Goal: Task Accomplishment & Management: Understand process/instructions

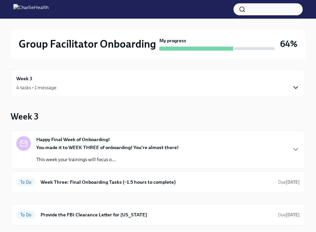
click at [296, 87] on icon "button" at bounding box center [296, 88] width 8 height 8
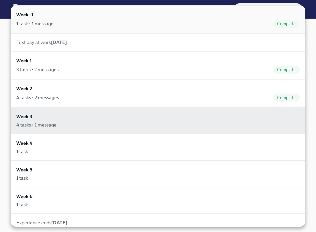
click at [176, 16] on div "Week -1 1 task • 1 message Complete" at bounding box center [158, 19] width 284 height 17
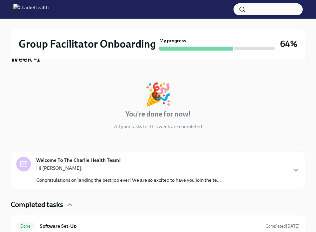
scroll to position [58, 0]
click at [294, 172] on icon "button" at bounding box center [296, 171] width 8 height 8
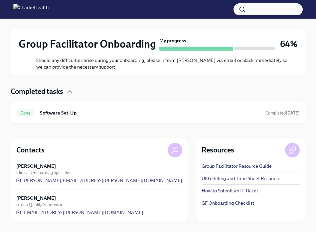
scroll to position [474, 0]
click at [78, 111] on h6 "Software Set-Up" at bounding box center [150, 112] width 220 height 7
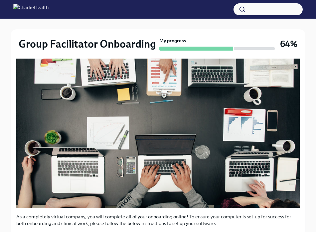
scroll to position [289, 0]
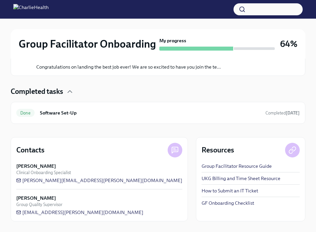
scroll to position [171, 0]
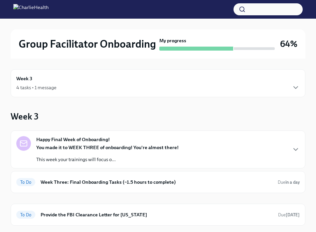
click at [260, 47] on div at bounding box center [254, 48] width 41 height 3
click at [297, 89] on icon "button" at bounding box center [296, 88] width 8 height 8
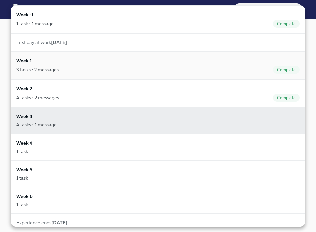
click at [144, 70] on div "3 tasks • 2 messages Complete" at bounding box center [158, 70] width 284 height 8
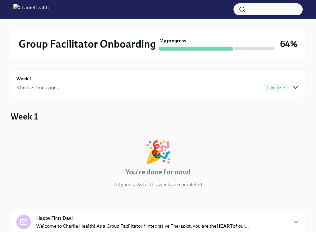
click at [296, 89] on icon "button" at bounding box center [296, 88] width 8 height 8
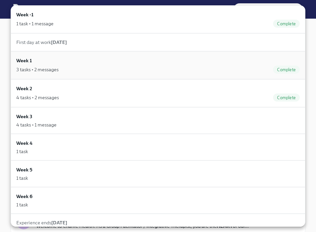
click at [120, 65] on div "Week 1 3 tasks • 2 messages Complete" at bounding box center [158, 65] width 284 height 17
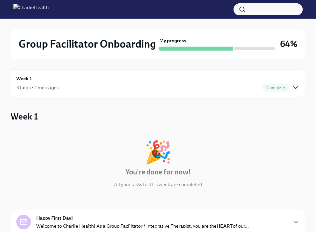
click at [295, 88] on icon "button" at bounding box center [296, 88] width 4 height 2
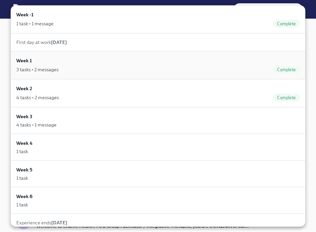
click at [23, 61] on h6 "Week 1" at bounding box center [24, 60] width 16 height 7
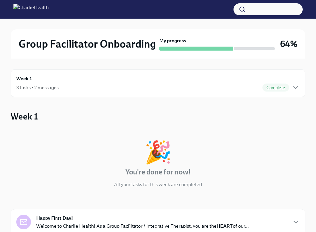
click at [24, 83] on div "Week 1 3 tasks • 2 messages Complete" at bounding box center [158, 83] width 284 height 17
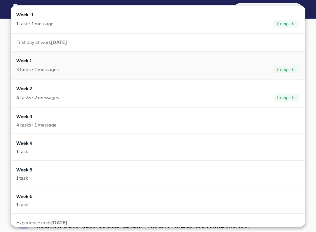
click at [290, 69] on span "Complete" at bounding box center [286, 69] width 27 height 5
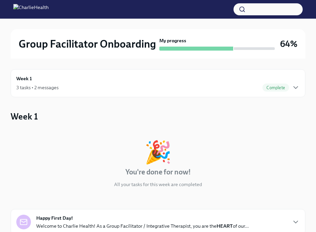
click at [267, 94] on div "Week 1 3 tasks • 2 messages Complete" at bounding box center [158, 83] width 295 height 28
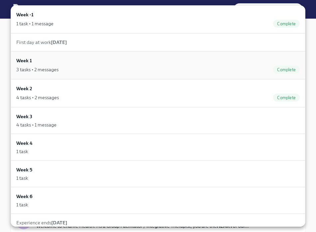
click at [44, 66] on div "3 tasks • 2 messages Complete" at bounding box center [158, 70] width 284 height 8
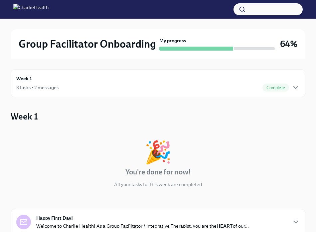
click at [32, 88] on div "3 tasks • 2 messages" at bounding box center [37, 87] width 42 height 7
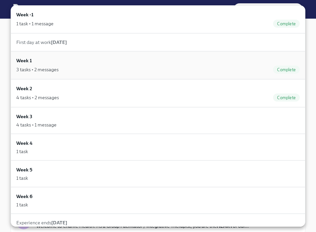
click at [289, 67] on div "Complete" at bounding box center [286, 70] width 27 height 8
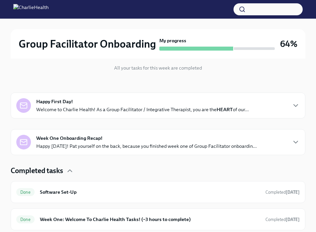
scroll to position [112, 0]
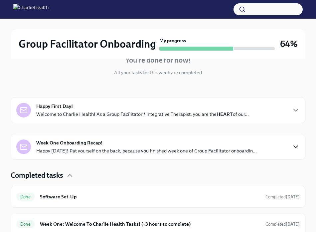
click at [293, 143] on icon "button" at bounding box center [296, 147] width 8 height 8
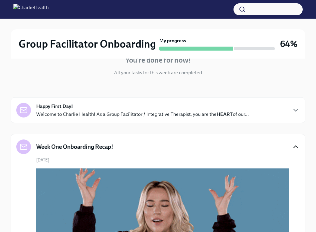
click at [290, 105] on div "Happy First Day! Welcome to Charlie Health! As a Group Facilitator / Integrativ…" at bounding box center [158, 110] width 284 height 15
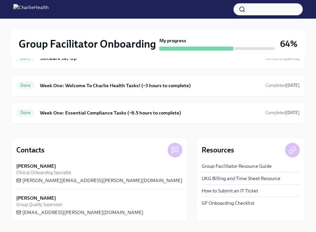
scroll to position [816, 0]
click at [277, 124] on div "Done Week One: Essential Compliance Tasks (~6.5 hours to complete) Completed [D…" at bounding box center [158, 113] width 295 height 22
click at [191, 124] on div "Done Week One: Essential Compliance Tasks (~6.5 hours to complete) Completed [D…" at bounding box center [158, 113] width 295 height 22
click at [140, 117] on h6 "Week One: Essential Compliance Tasks (~6.5 hours to complete)" at bounding box center [150, 112] width 220 height 7
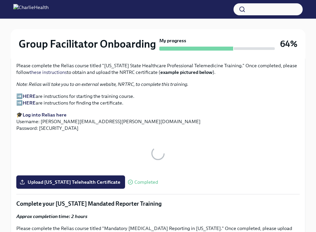
click at [140, 169] on button "Zoom image" at bounding box center [158, 153] width 284 height 33
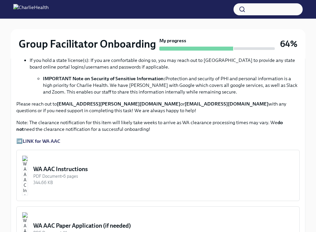
scroll to position [482, 0]
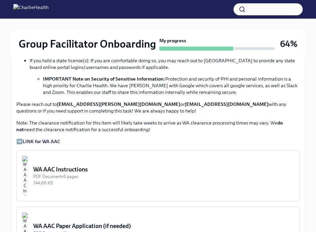
click at [28, 178] on img "button" at bounding box center [25, 176] width 6 height 40
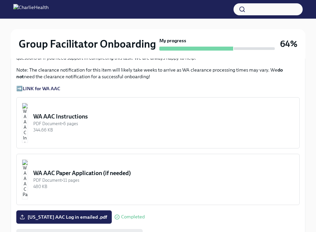
scroll to position [538, 0]
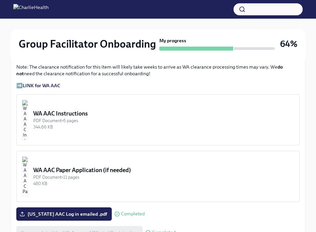
click at [28, 127] on img "button" at bounding box center [25, 120] width 6 height 40
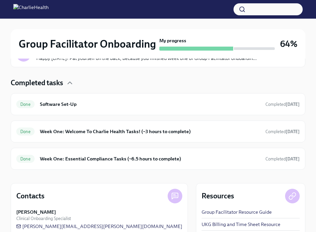
scroll to position [206, 0]
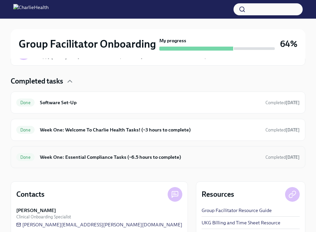
click at [80, 161] on h6 "Week One: Essential Compliance Tasks (~6.5 hours to complete)" at bounding box center [150, 157] width 220 height 7
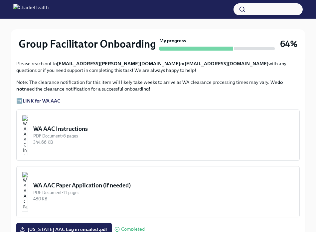
scroll to position [519, 0]
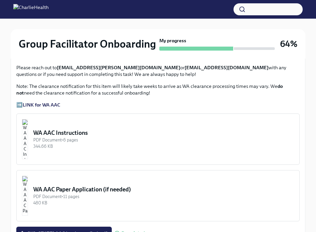
click at [51, 104] on strong "LINK for WA AAC" at bounding box center [42, 105] width 38 height 6
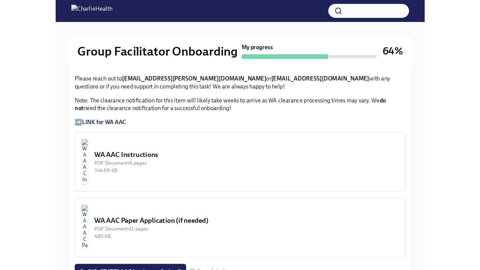
scroll to position [0, 0]
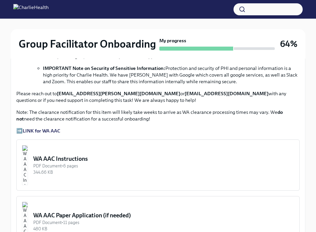
scroll to position [494, 0]
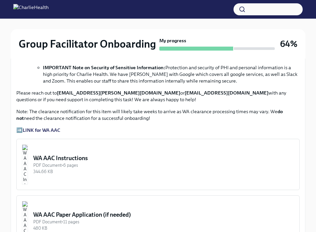
click at [75, 169] on div "344.66 KB" at bounding box center [163, 172] width 261 height 6
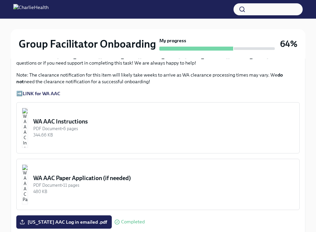
scroll to position [527, 0]
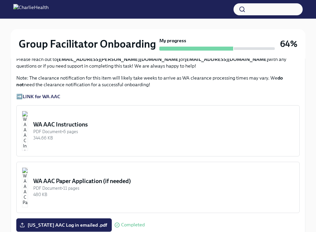
click at [28, 130] on img "button" at bounding box center [25, 131] width 6 height 40
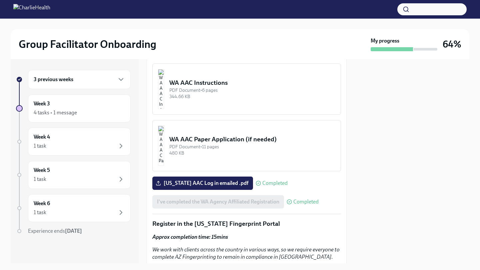
scroll to position [615, 0]
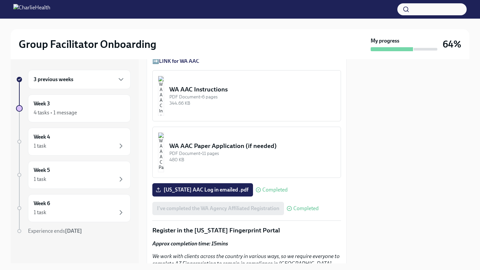
click at [164, 102] on img "button" at bounding box center [161, 96] width 6 height 40
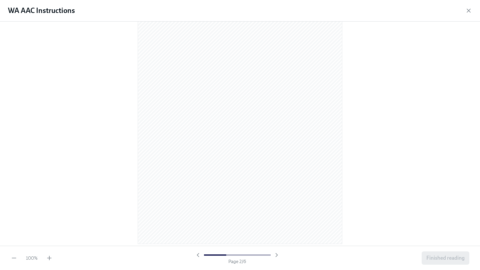
scroll to position [324, 0]
